Goal: Information Seeking & Learning: Understand process/instructions

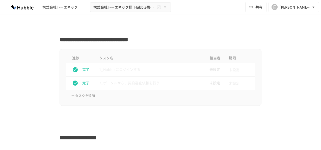
scroll to position [252, 0]
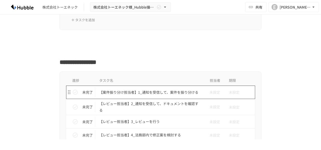
click at [151, 89] on p "【案件振り分け担当者】1_通知を受信して、案件を振り分ける" at bounding box center [149, 92] width 101 height 6
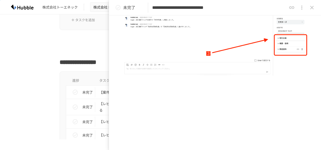
scroll to position [464, 0]
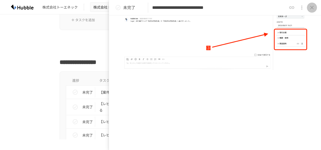
click at [312, 7] on icon "close drawer" at bounding box center [312, 8] width 4 height 4
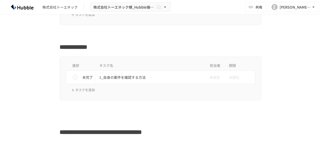
scroll to position [454, 0]
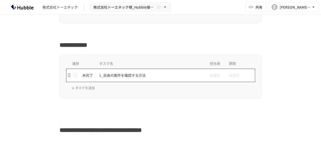
click at [126, 73] on p "1_自身の案件を確認する方法" at bounding box center [149, 75] width 101 height 6
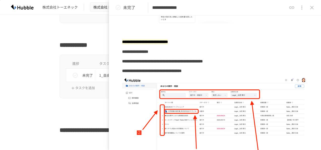
scroll to position [151, 0]
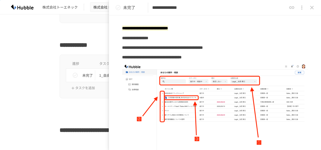
click at [314, 7] on icon "close drawer" at bounding box center [312, 8] width 6 height 6
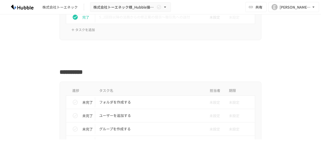
scroll to position [706, 0]
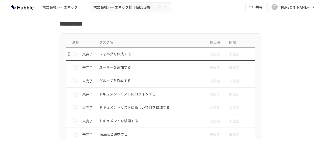
click at [115, 51] on p "フォルダを作成する" at bounding box center [149, 54] width 101 height 6
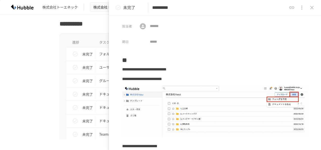
click at [311, 4] on button "close drawer" at bounding box center [312, 8] width 10 height 10
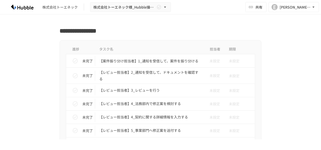
scroll to position [278, 0]
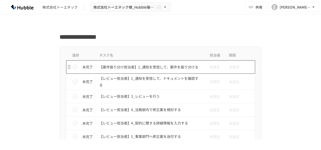
click at [141, 67] on p "【案件振り分け担当者】1_通知を受信して、案件を振り分ける" at bounding box center [149, 67] width 101 height 6
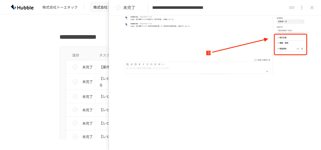
scroll to position [464, 0]
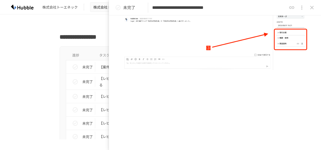
click at [313, 9] on icon "close drawer" at bounding box center [312, 8] width 6 height 6
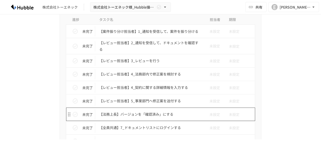
scroll to position [303, 0]
